Goal: Find specific page/section: Find specific page/section

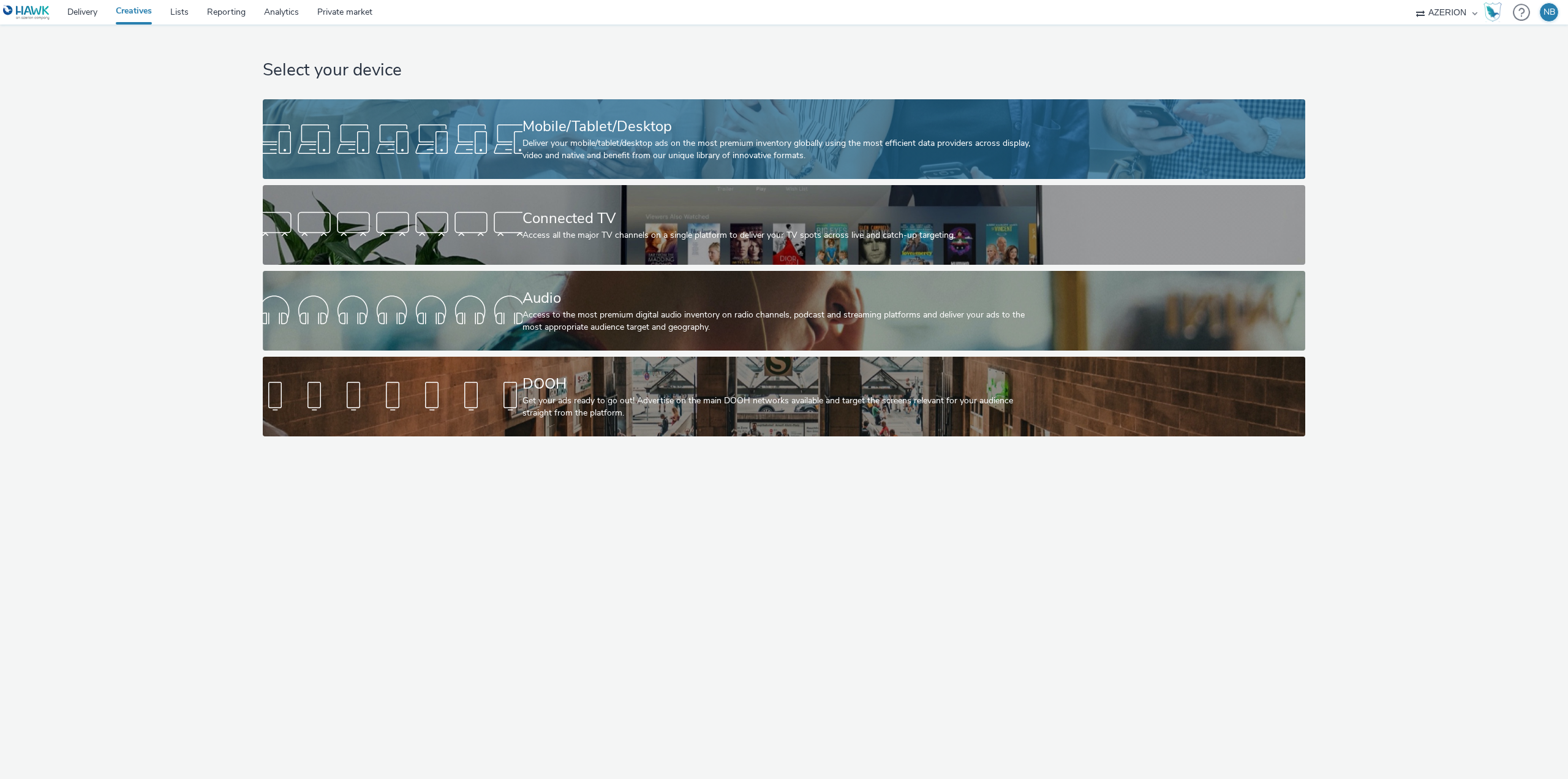
click at [601, 151] on div "Deliver your mobile/tablet/desktop ads on the most premium inventory globally u…" at bounding box center [783, 150] width 519 height 25
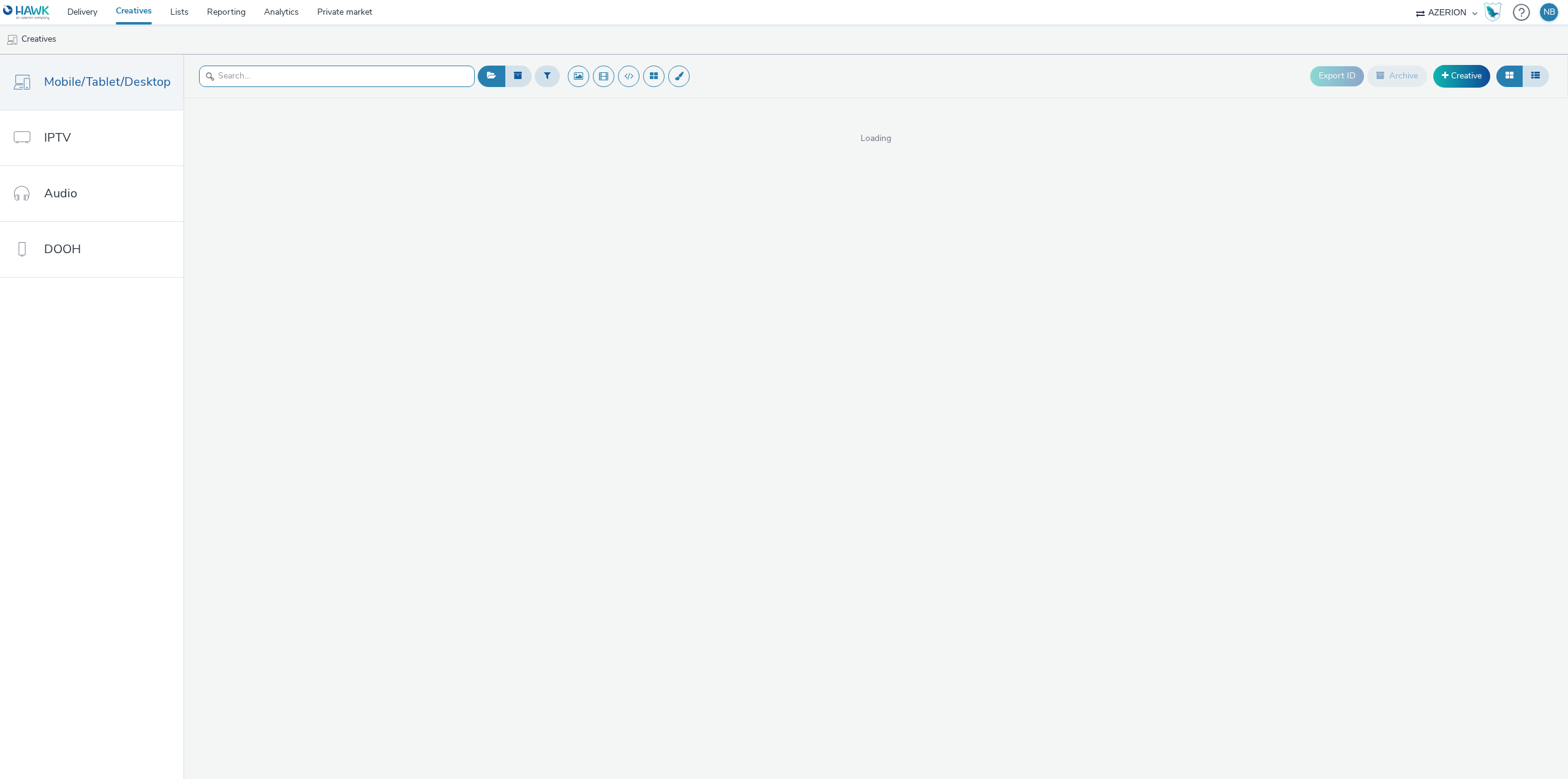
click at [324, 84] on input "text" at bounding box center [337, 76] width 276 height 22
type input "oktober"
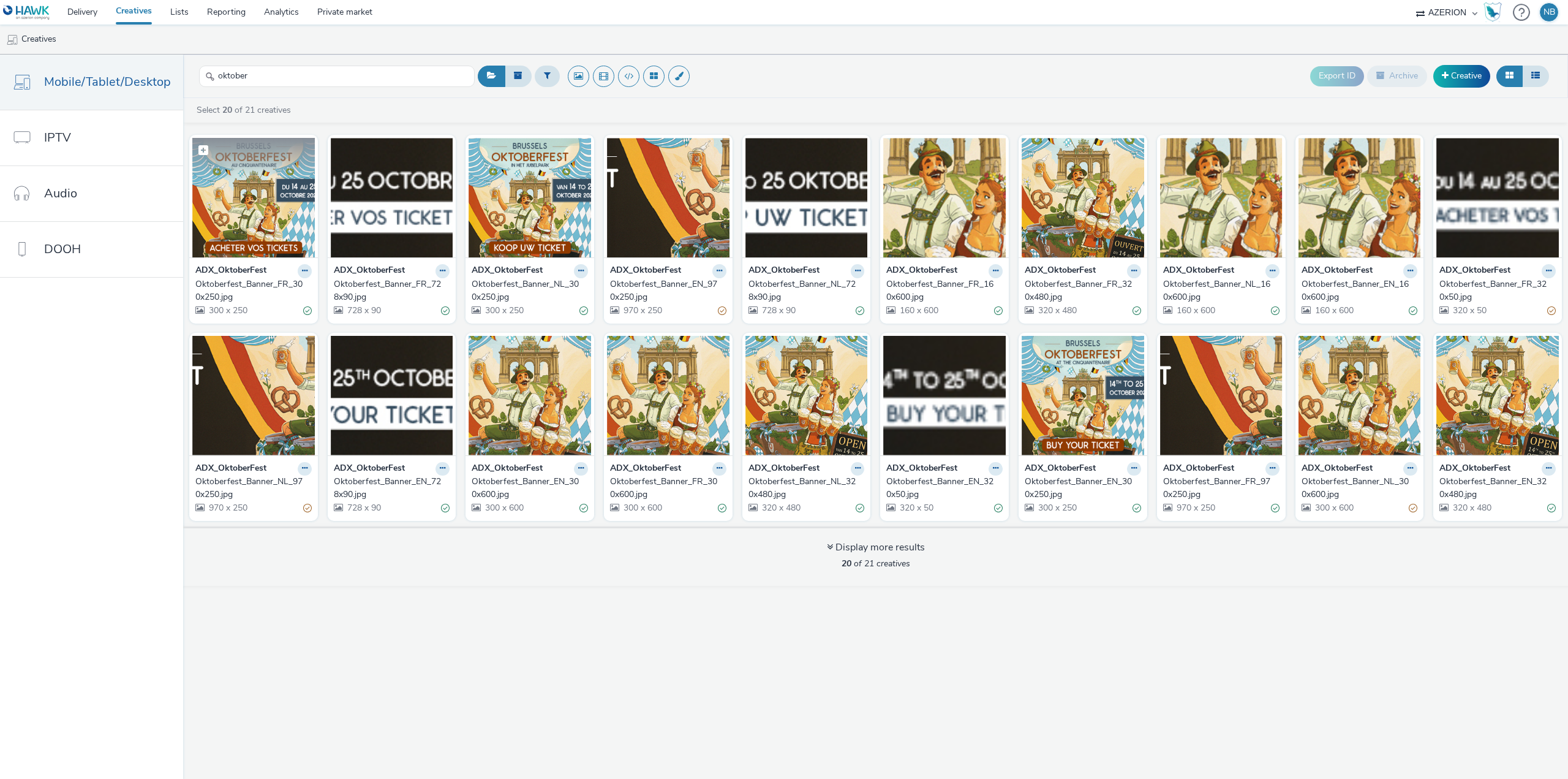
click at [281, 200] on img at bounding box center [253, 198] width 123 height 120
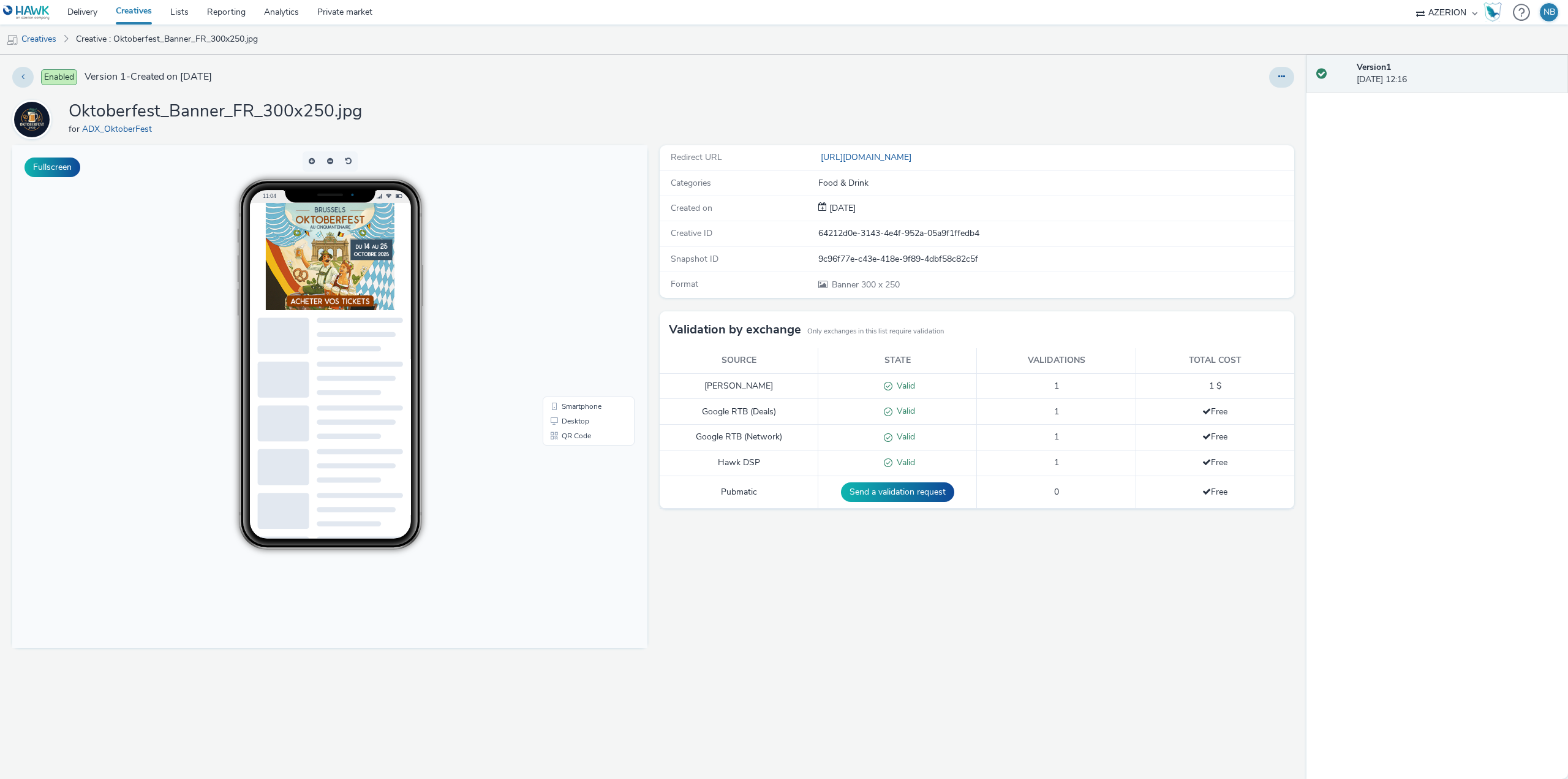
click at [128, 17] on link "Creatives" at bounding box center [133, 12] width 54 height 25
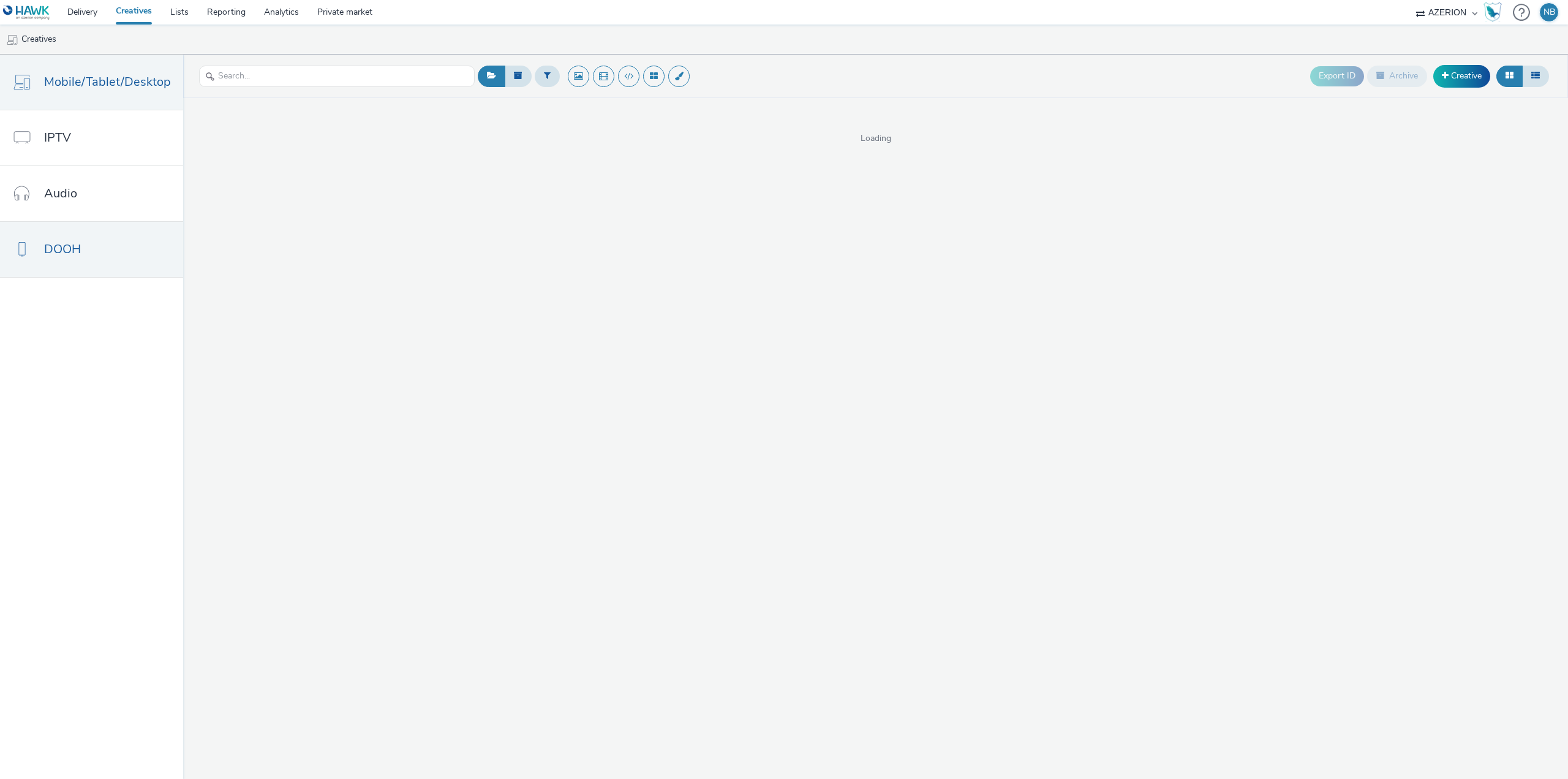
click at [100, 249] on link "DOOH" at bounding box center [92, 249] width 183 height 55
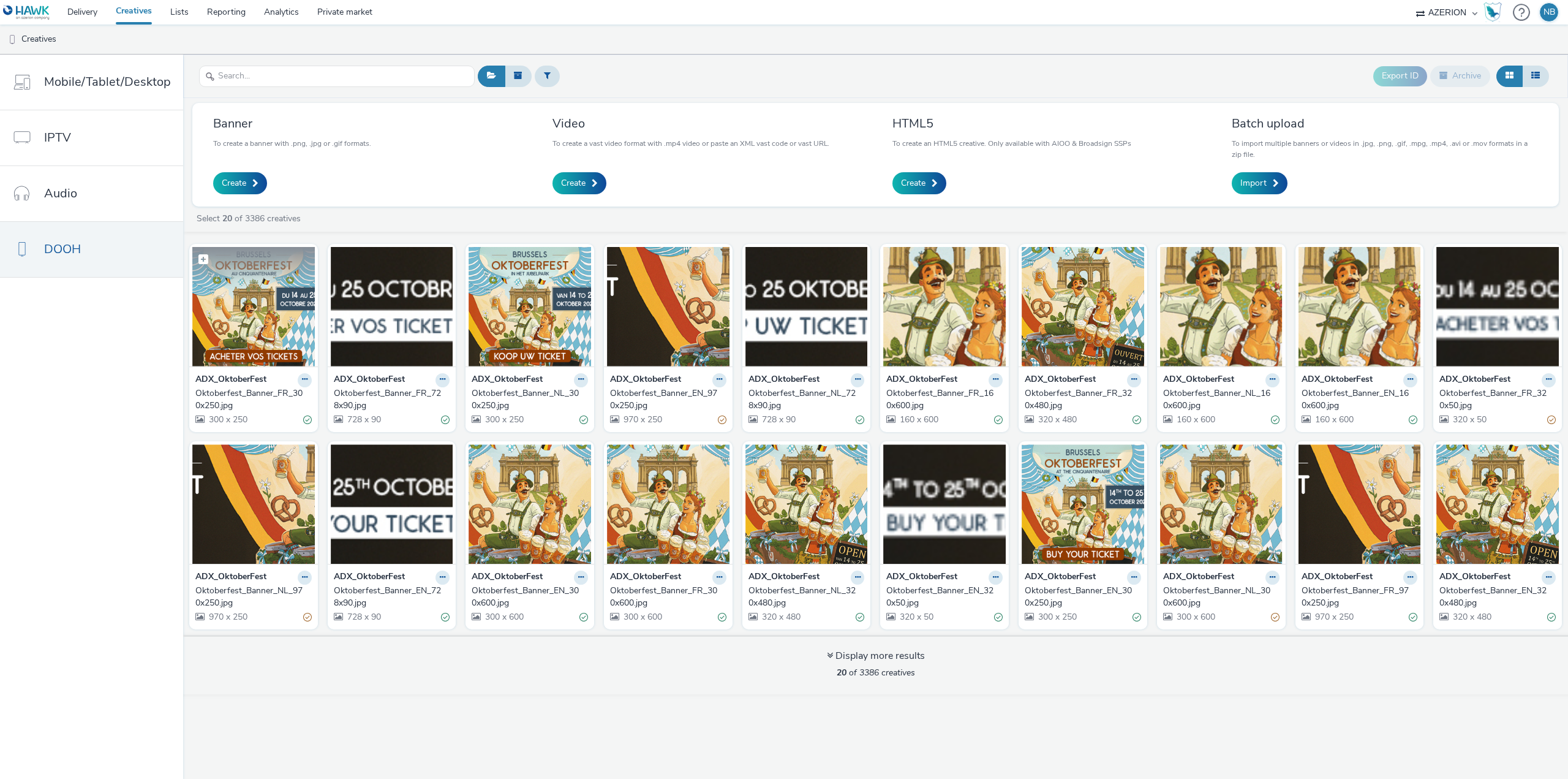
click at [243, 304] on img at bounding box center [253, 307] width 123 height 120
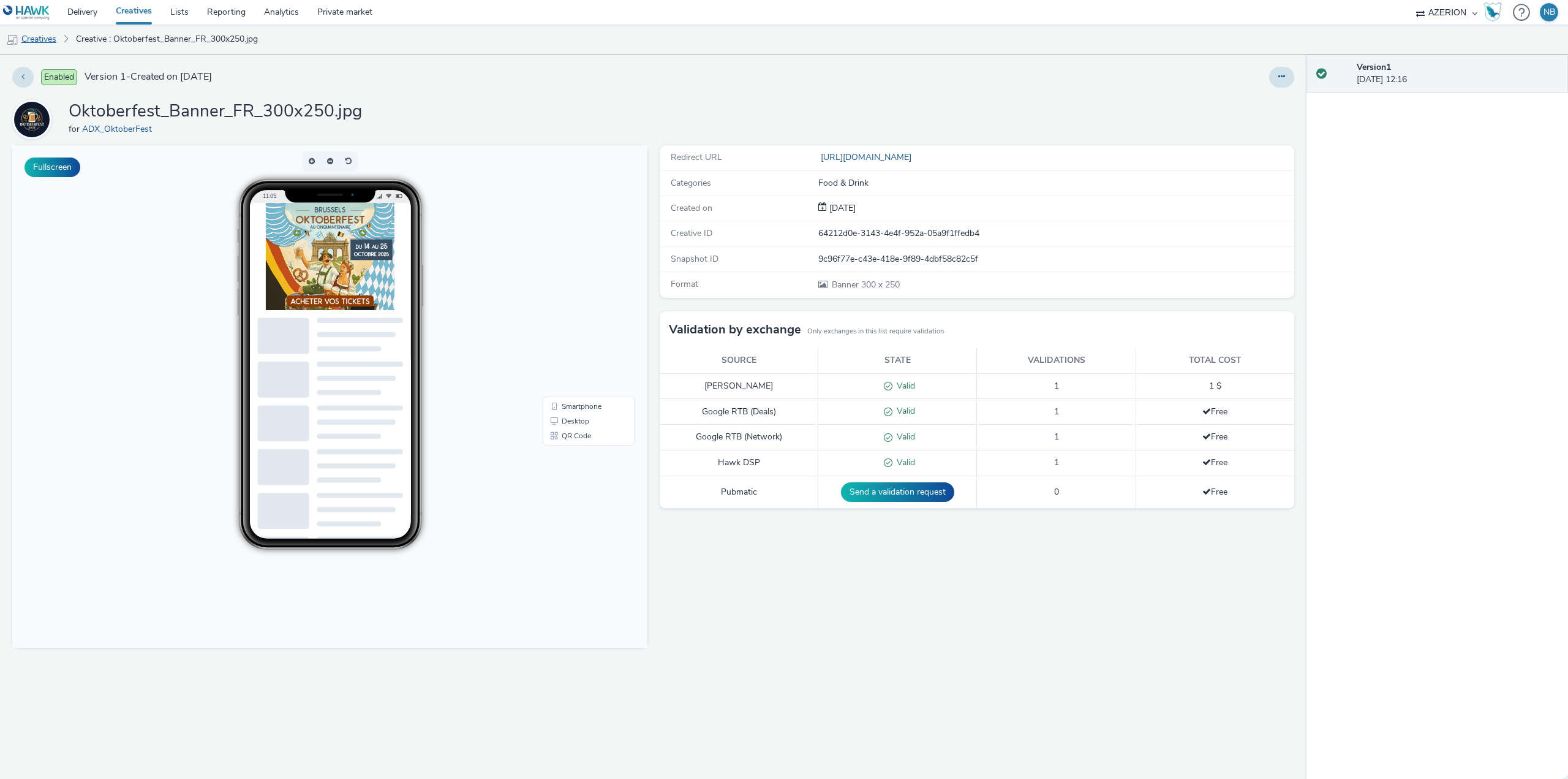
click at [38, 44] on link "Creatives" at bounding box center [31, 39] width 63 height 29
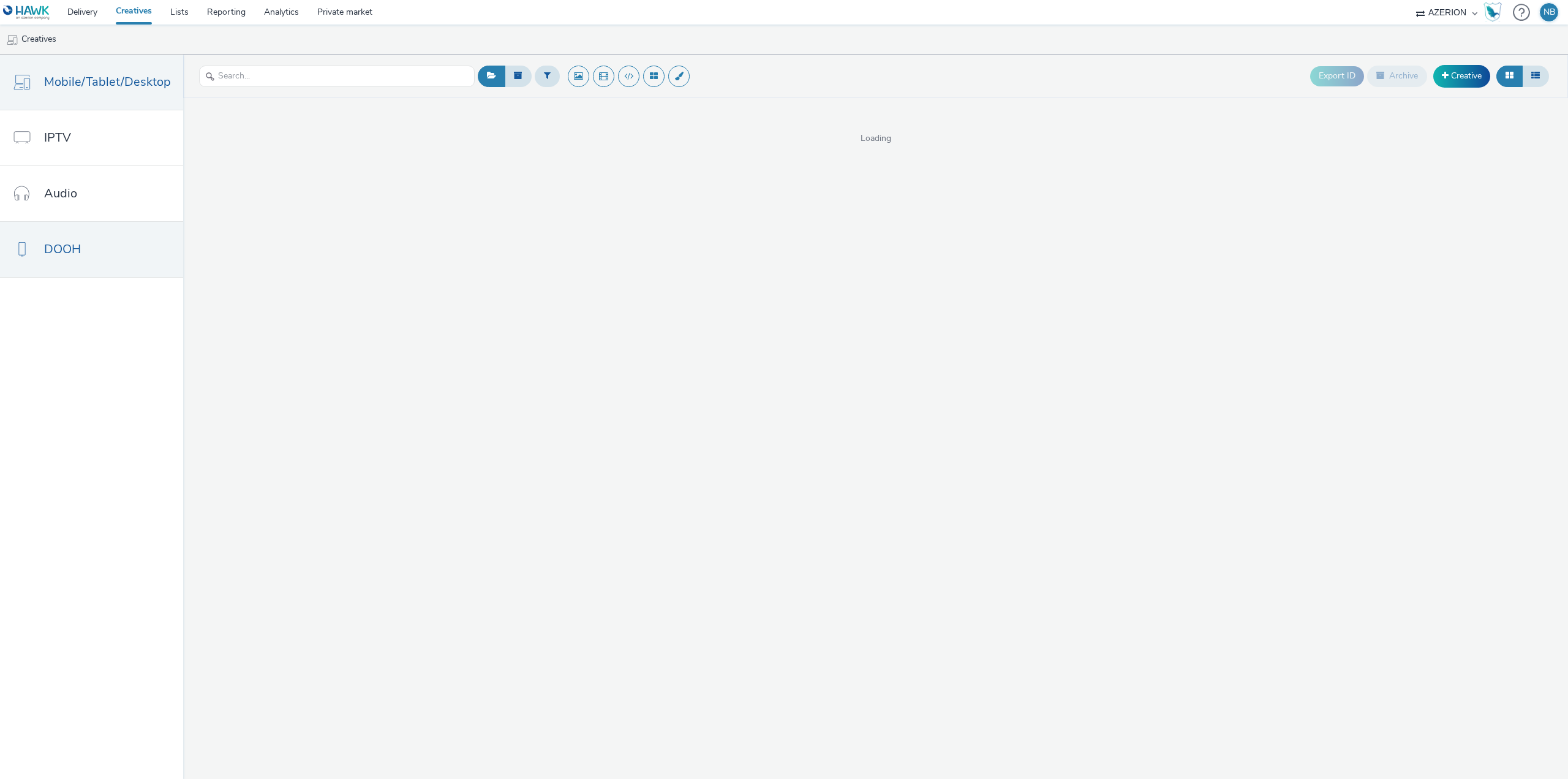
click at [78, 253] on span "DOOH" at bounding box center [63, 250] width 36 height 18
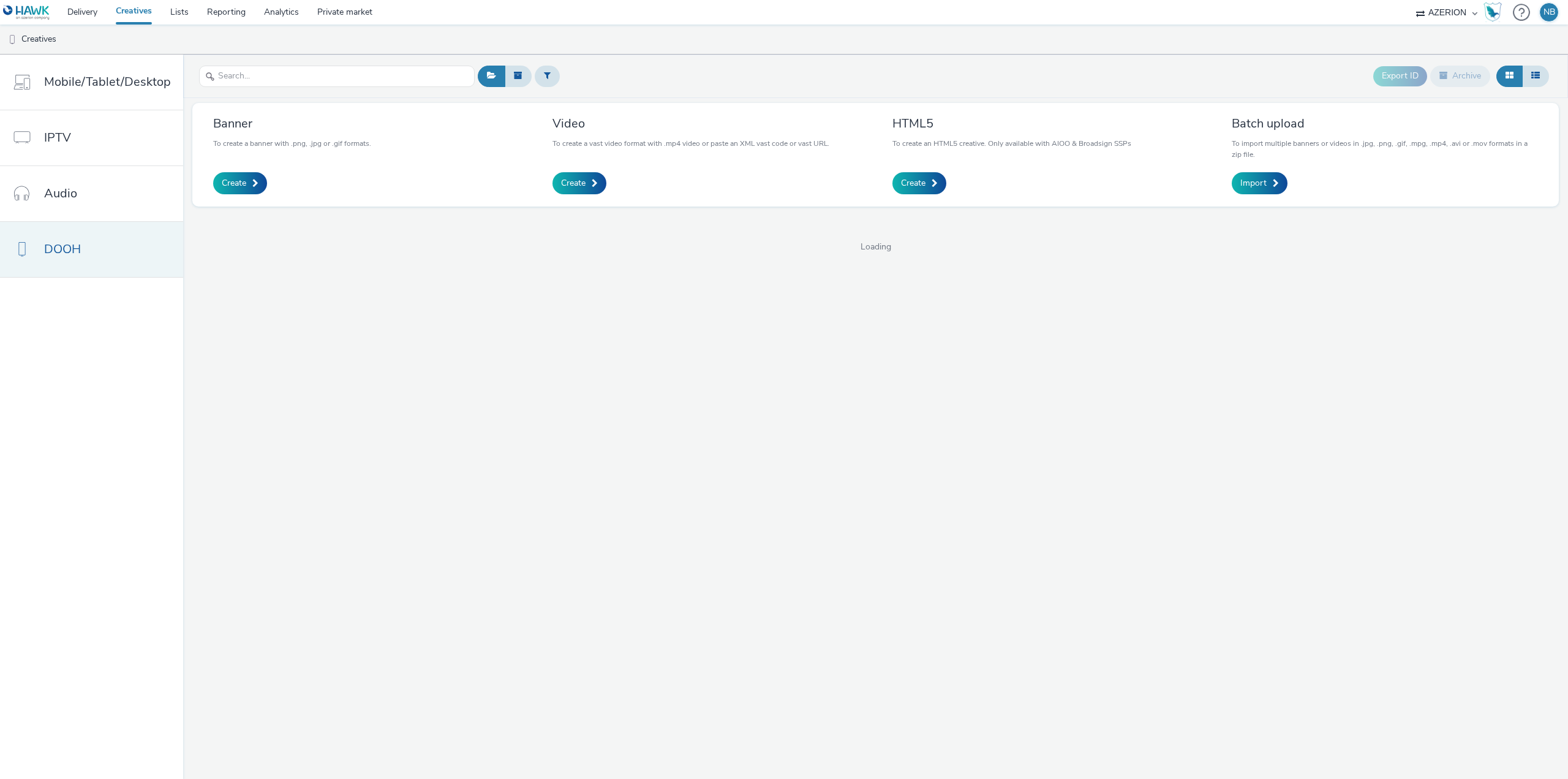
click at [78, 253] on span "DOOH" at bounding box center [63, 250] width 36 height 18
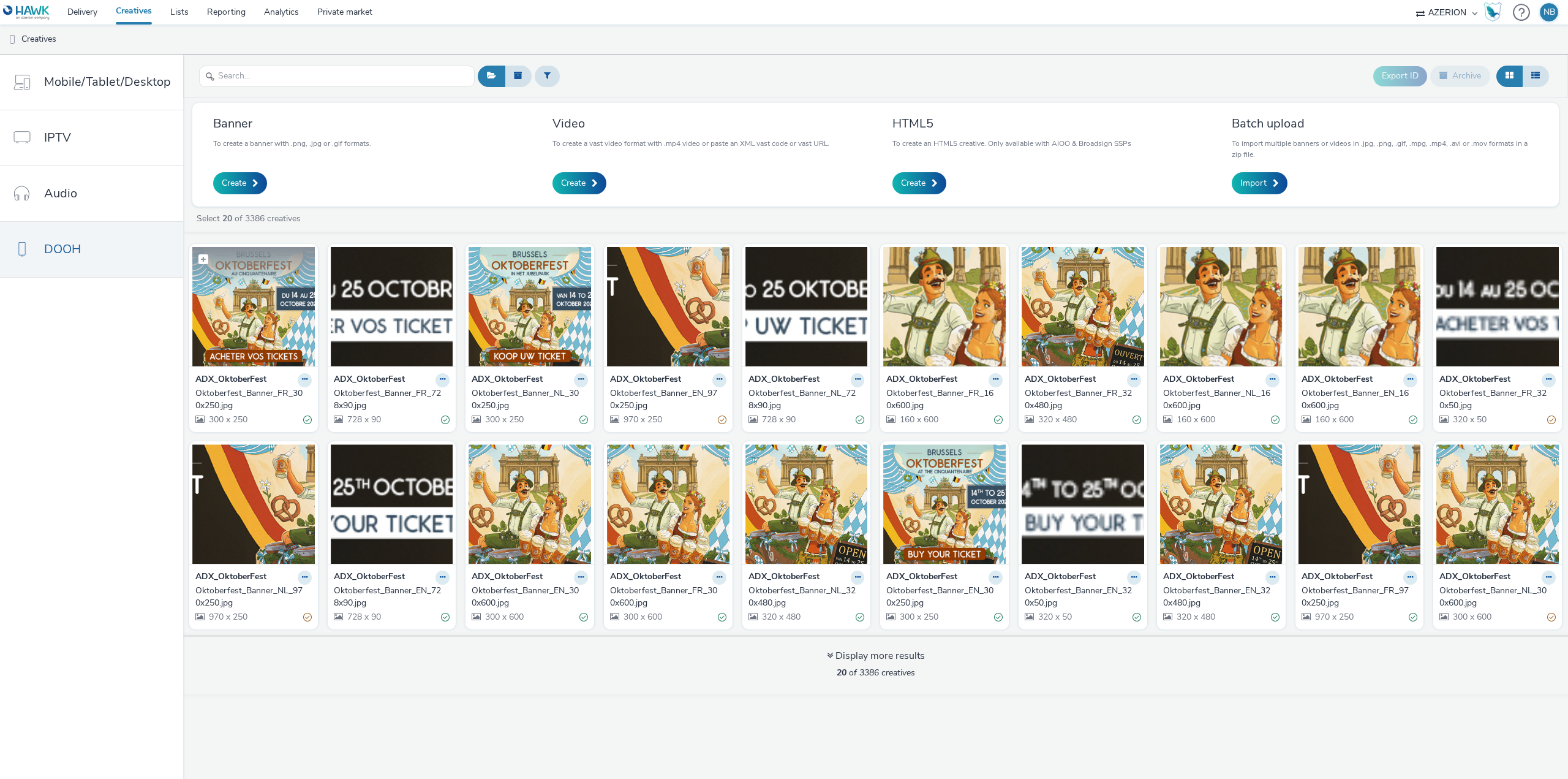
click at [265, 323] on img at bounding box center [253, 307] width 123 height 120
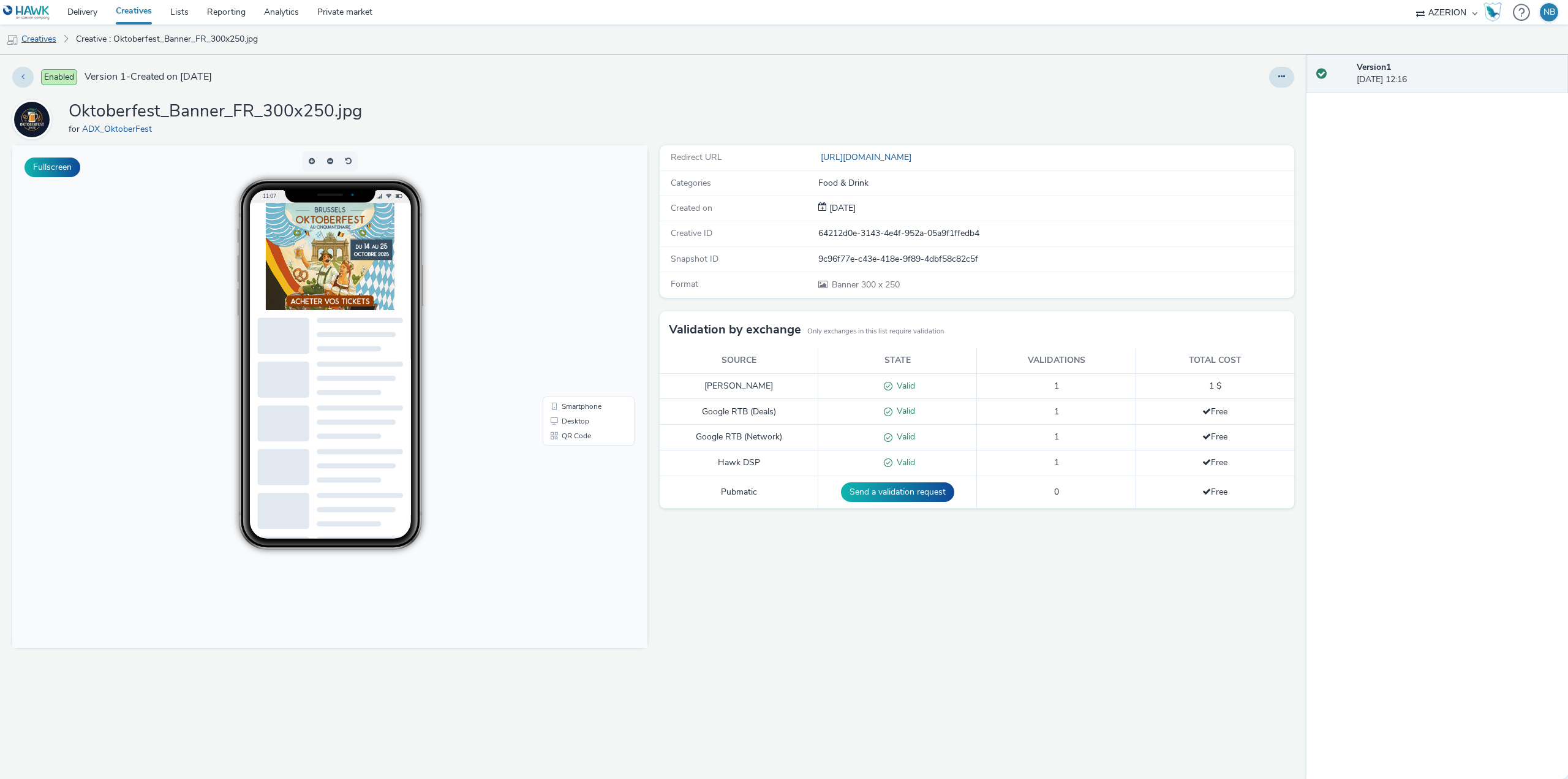
click at [33, 32] on link "Creatives" at bounding box center [31, 39] width 63 height 29
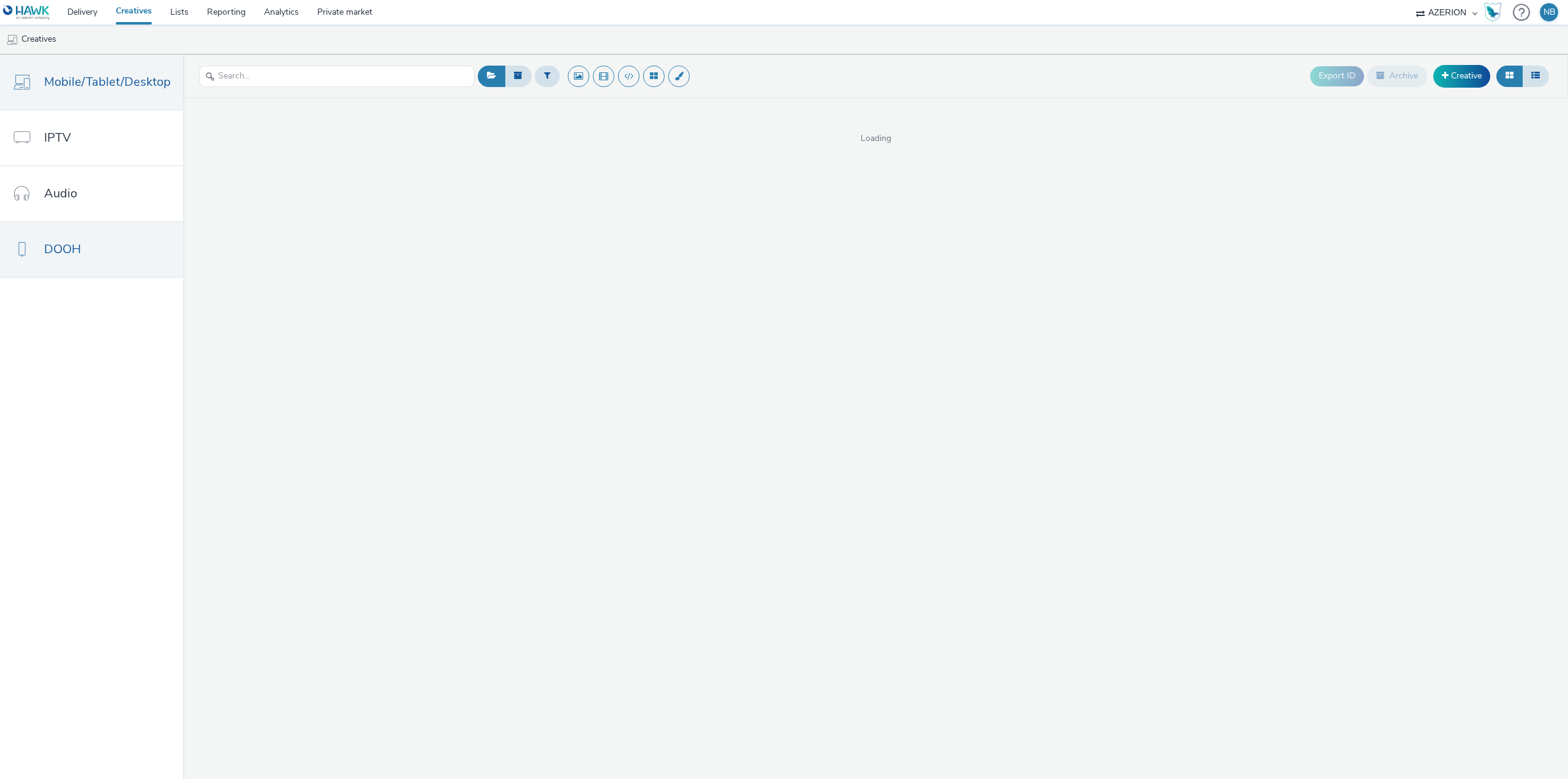
click at [95, 246] on link "DOOH" at bounding box center [92, 249] width 183 height 55
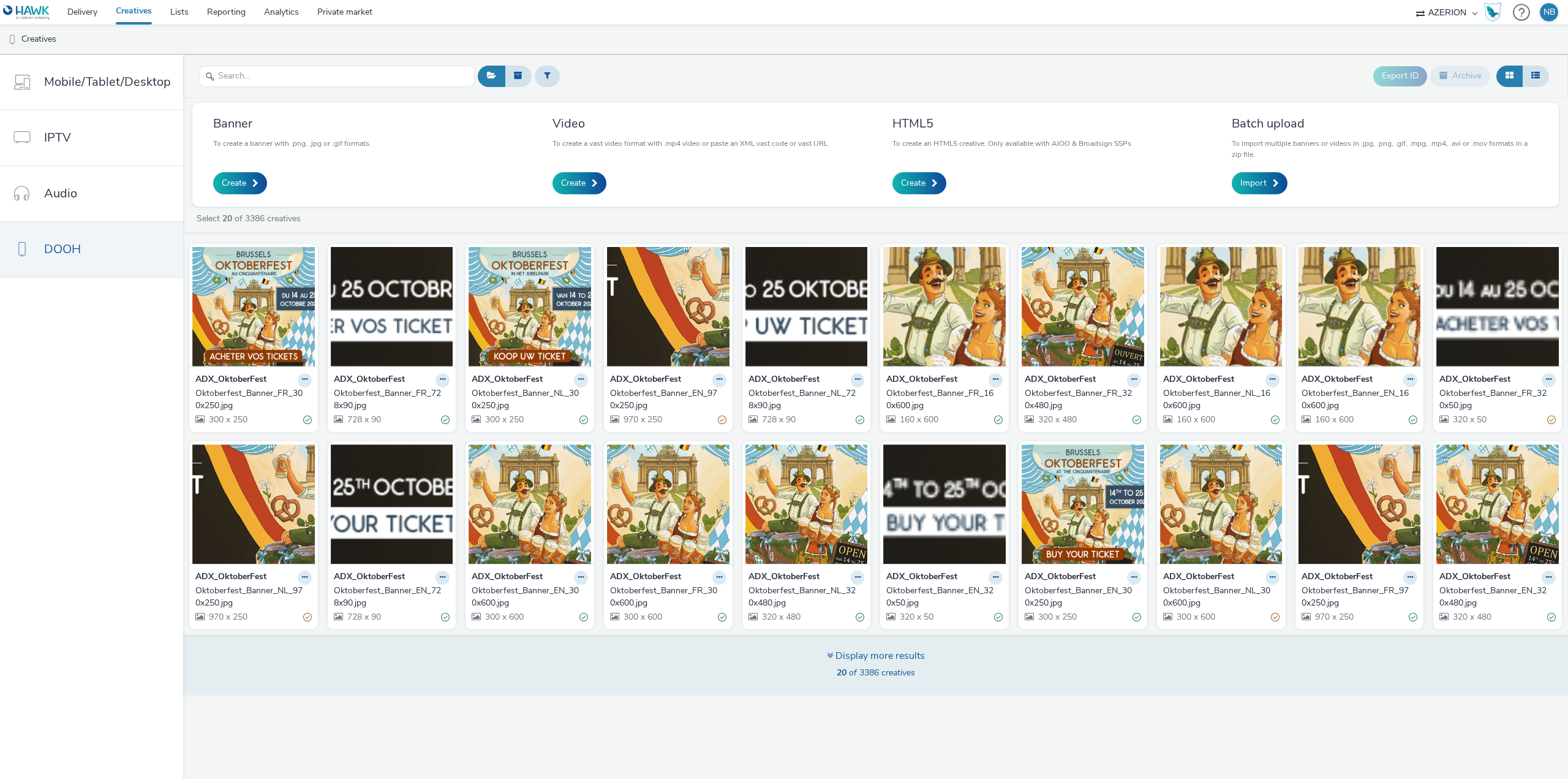
click at [898, 670] on span "20 of 3386 creatives" at bounding box center [876, 672] width 78 height 12
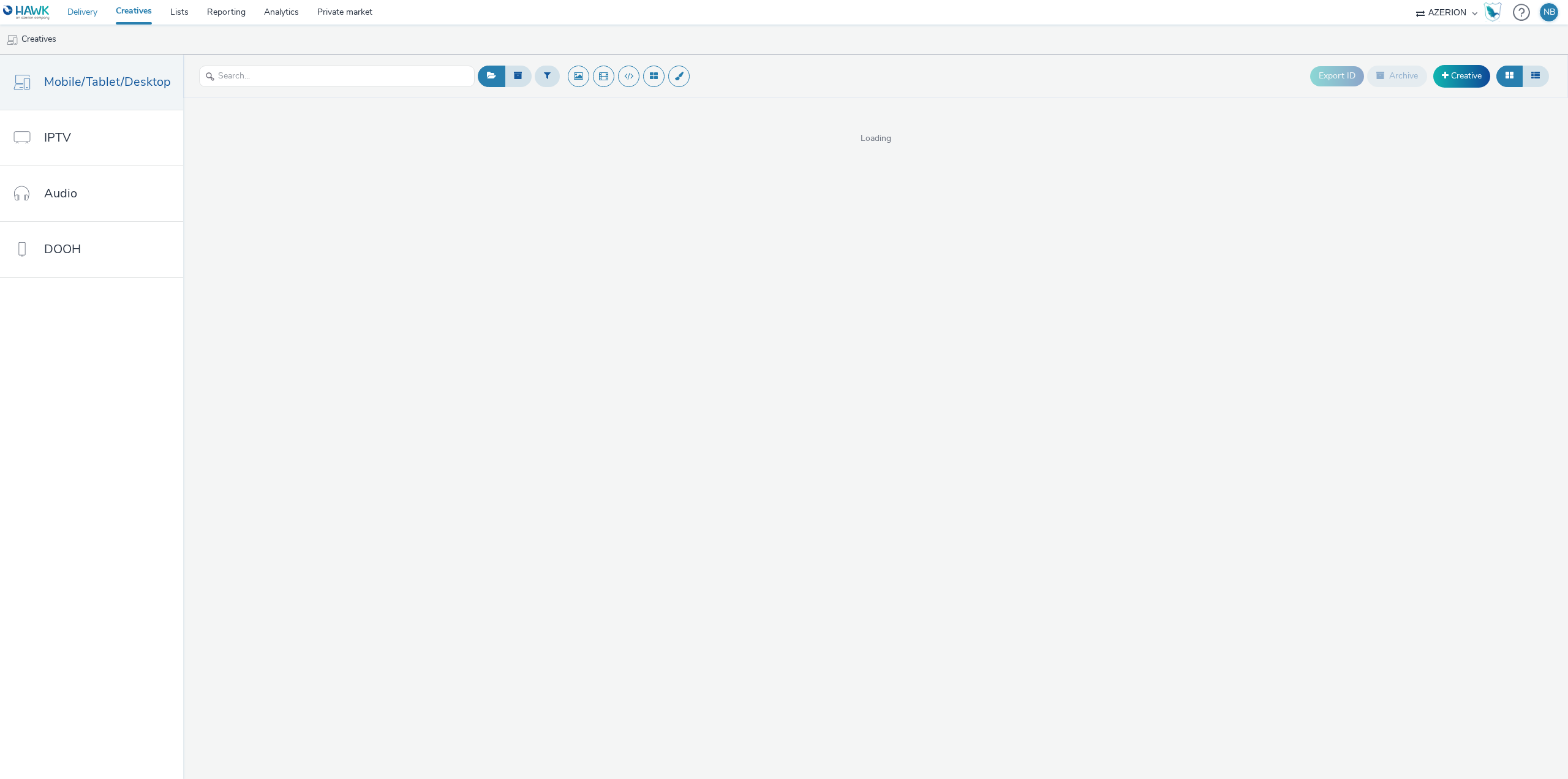
click at [76, 10] on link "Delivery" at bounding box center [82, 12] width 48 height 25
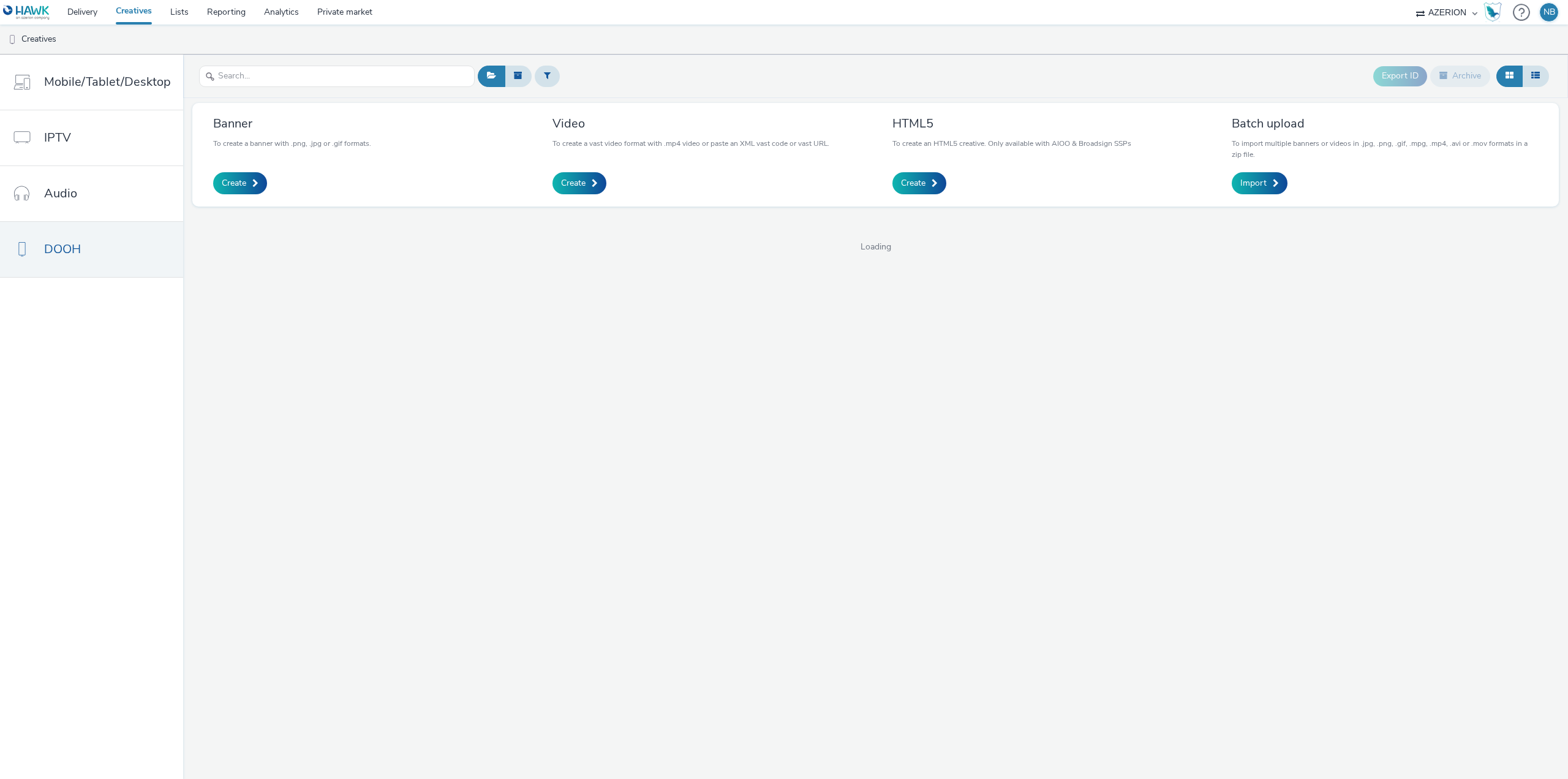
click at [138, 13] on link "Creatives" at bounding box center [133, 12] width 54 height 25
click at [92, 15] on link "Delivery" at bounding box center [82, 12] width 48 height 25
